Goal: Task Accomplishment & Management: Complete application form

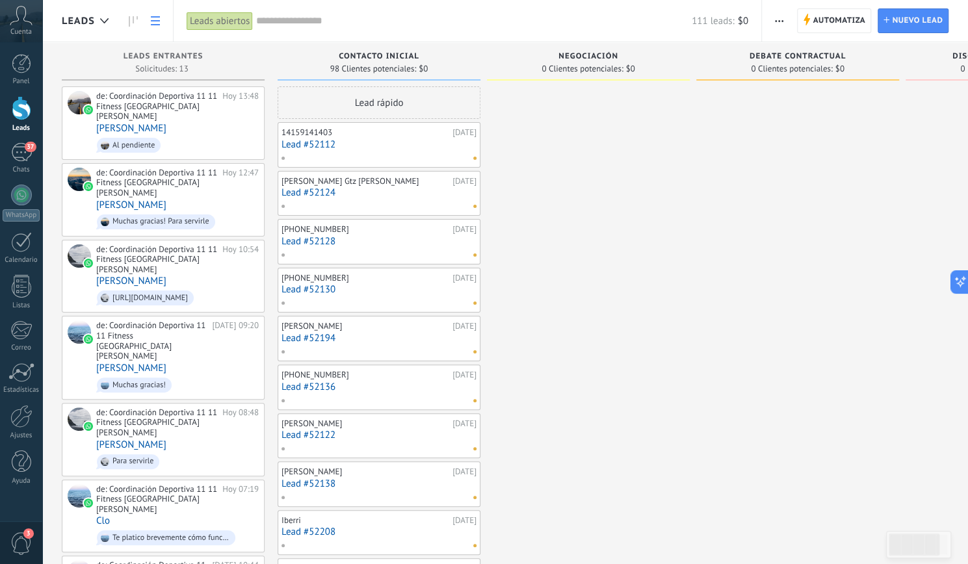
click at [151, 14] on link at bounding box center [155, 20] width 22 height 25
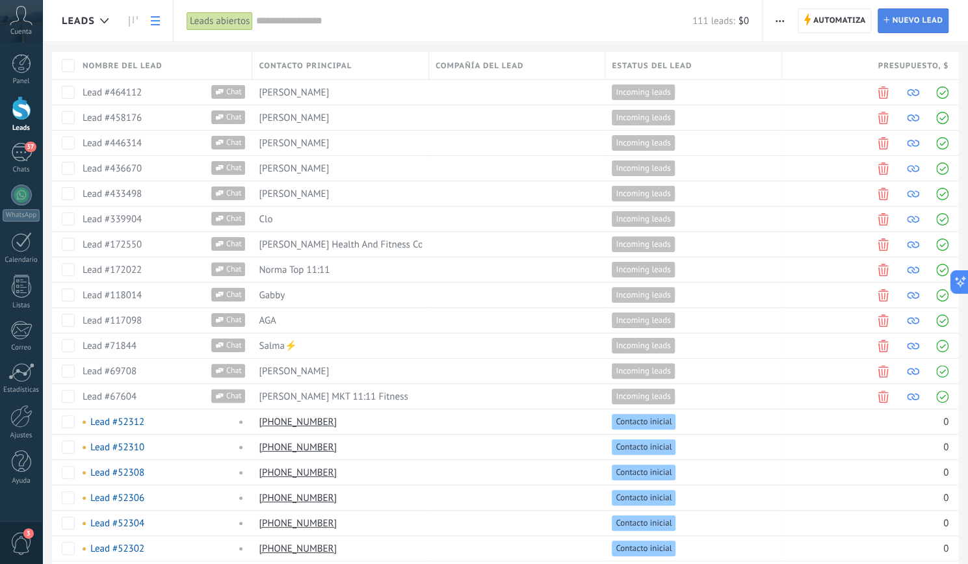
click at [895, 18] on span "Nuevo lead" at bounding box center [917, 20] width 51 height 23
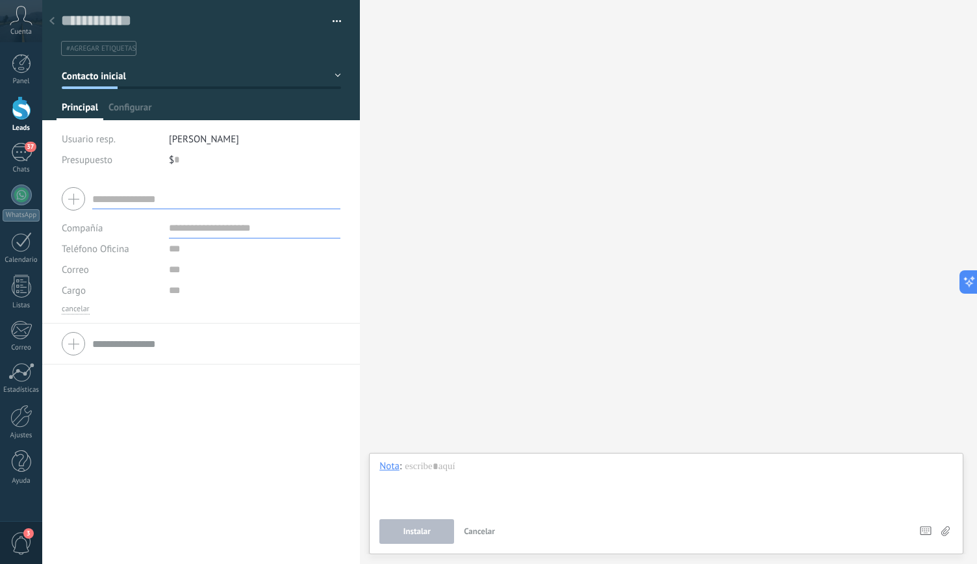
click at [75, 198] on div at bounding box center [201, 199] width 279 height 32
click at [122, 197] on input "text" at bounding box center [216, 198] width 248 height 21
type input "*"
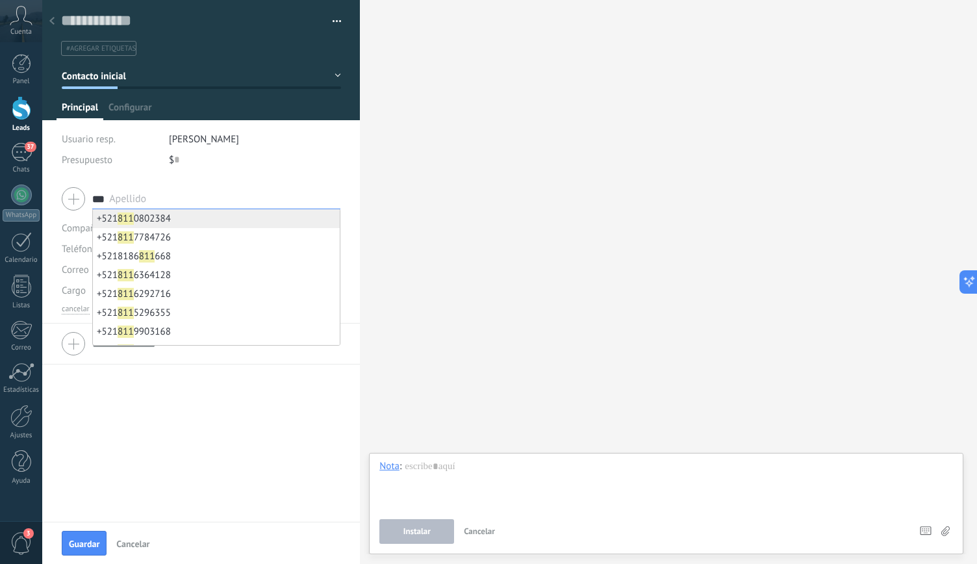
type input "***"
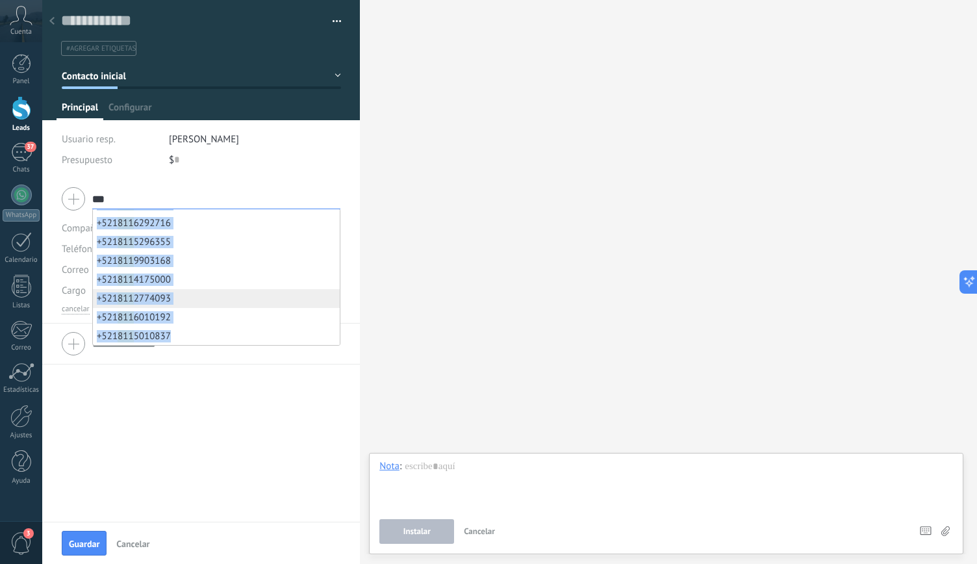
scroll to position [92, 0]
drag, startPoint x: 140, startPoint y: 226, endPoint x: 190, endPoint y: 340, distance: 124.8
click at [190, 340] on ul "[PHONE_NUMBER] [PHONE_NUMBER] [PHONE_NUMBER] [PHONE_NUMBER] [PHONE_NUMBER] [PHO…" at bounding box center [216, 277] width 248 height 137
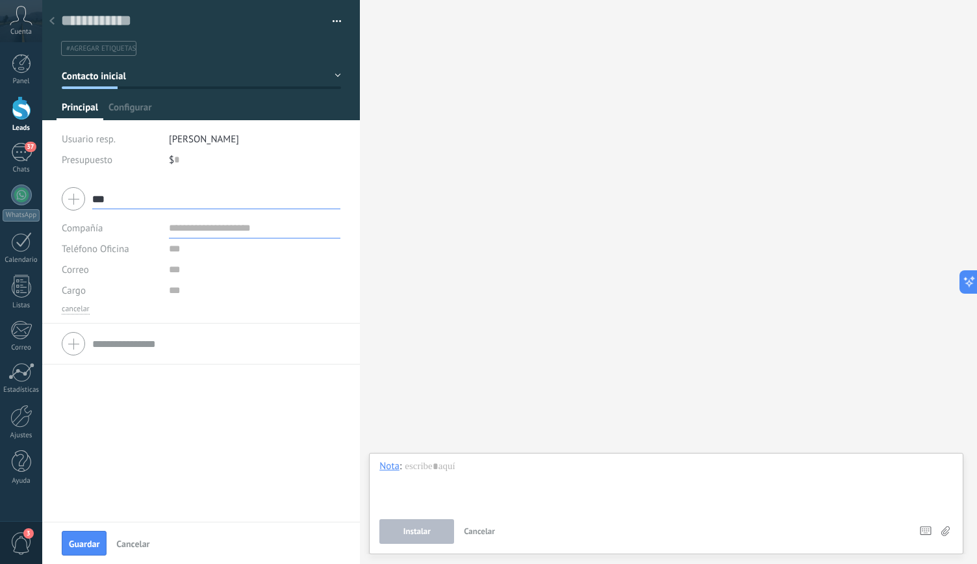
click at [127, 203] on input "***" at bounding box center [216, 198] width 248 height 21
click at [448, 53] on div "Buscar Carga más Participantes: 0 Agregar usuario Bots: 0" at bounding box center [668, 282] width 617 height 564
drag, startPoint x: 478, startPoint y: 536, endPoint x: 432, endPoint y: 322, distance: 219.3
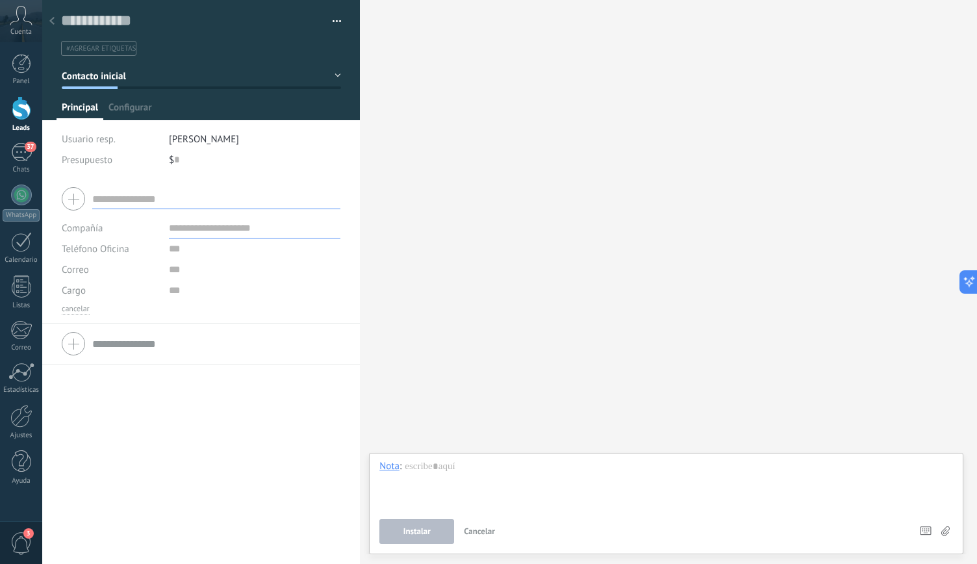
click at [432, 322] on div "Buscar Carga más Participantes: 0 Agregar usuario Bots: 0 Chat Correo Nota Tare…" at bounding box center [668, 282] width 617 height 564
click at [72, 192] on div "[PHONE_NUMBER] [PHONE_NUMBER] [PHONE_NUMBER] [PHONE_NUMBER] [PHONE_NUMBER] [PHO…" at bounding box center [201, 199] width 279 height 32
click at [103, 202] on input "text" at bounding box center [216, 198] width 248 height 21
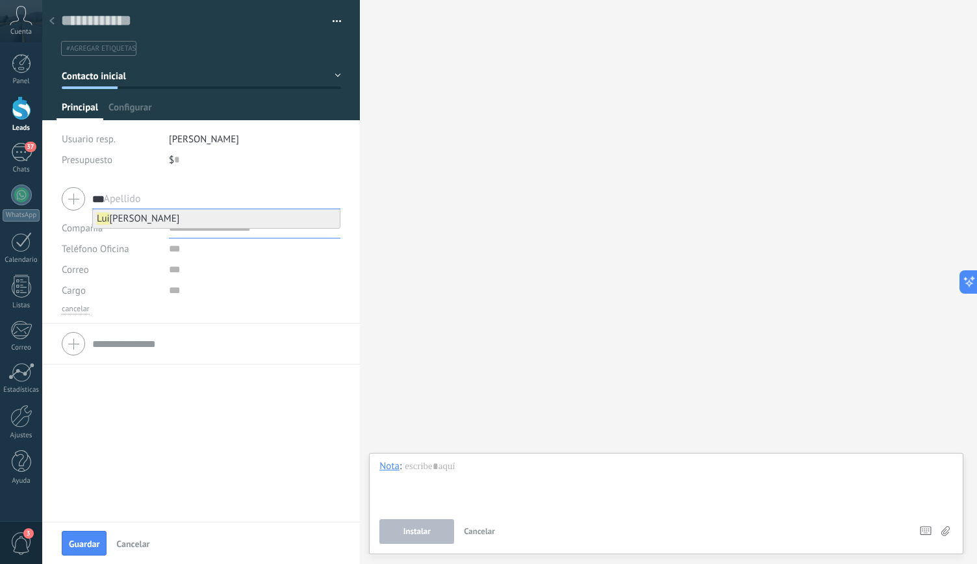
type input "***"
click at [112, 224] on span "[PERSON_NAME]" at bounding box center [138, 218] width 83 height 12
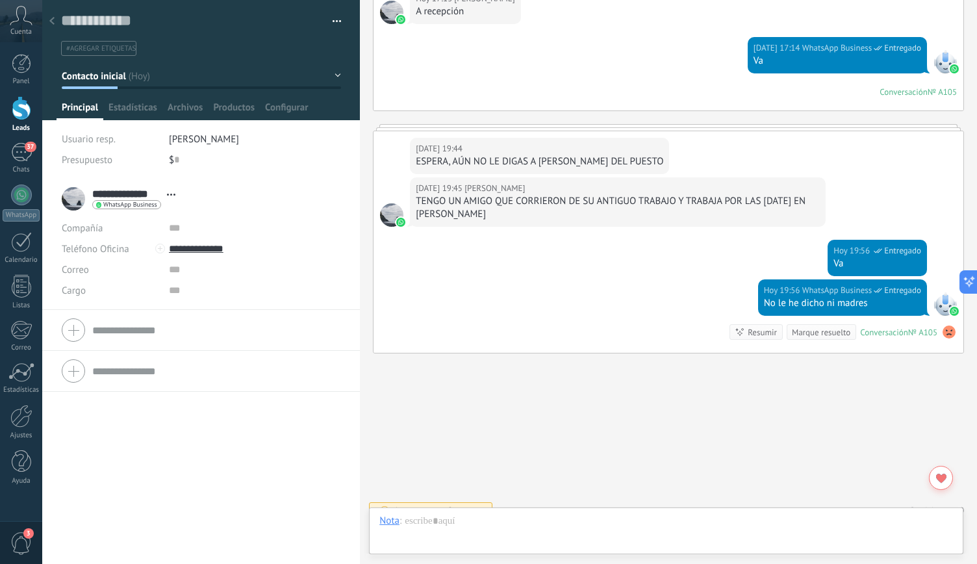
scroll to position [19, 0]
